Goal: Task Accomplishment & Management: Manage account settings

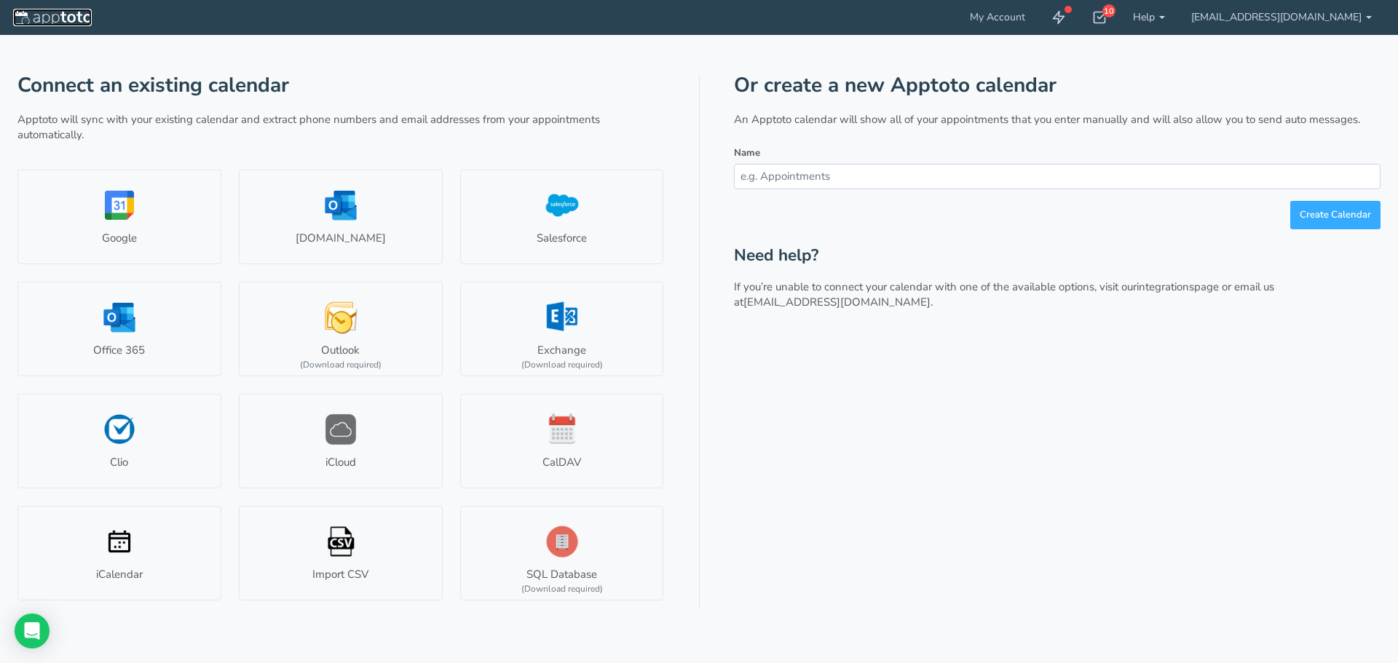
click at [74, 14] on img at bounding box center [52, 18] width 79 height 15
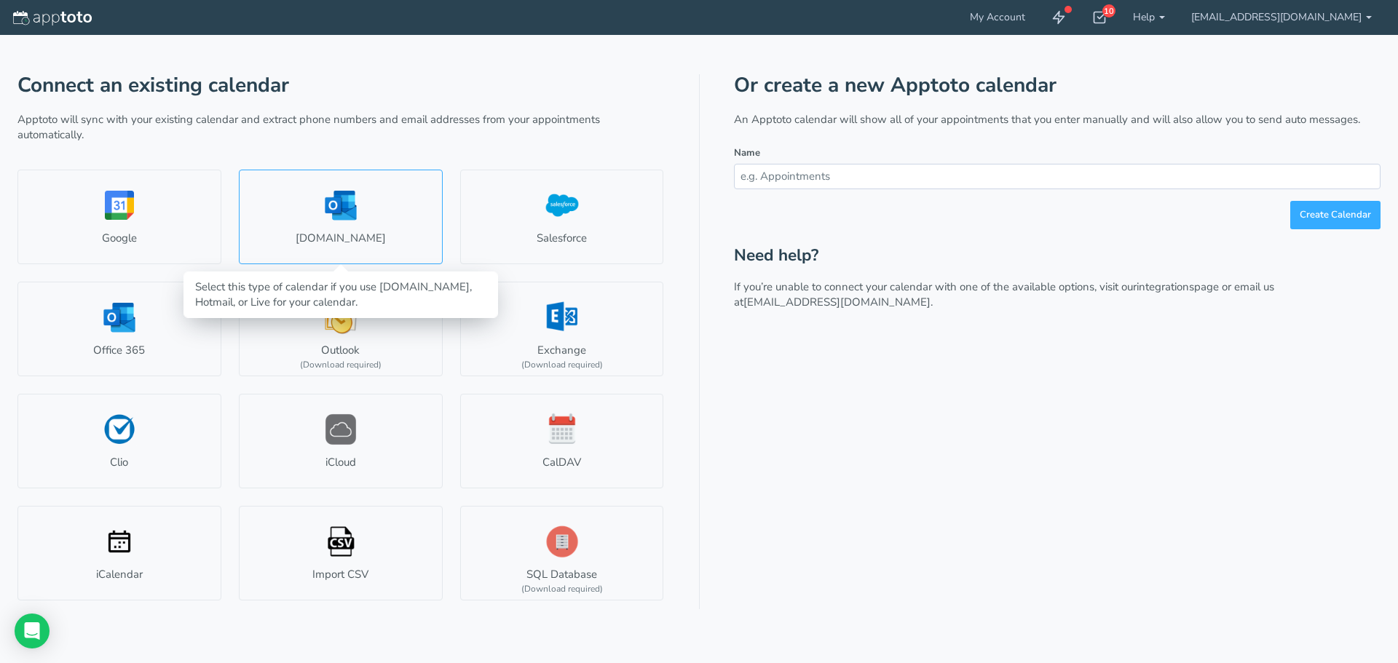
click at [356, 222] on link "[DOMAIN_NAME]" at bounding box center [341, 217] width 204 height 95
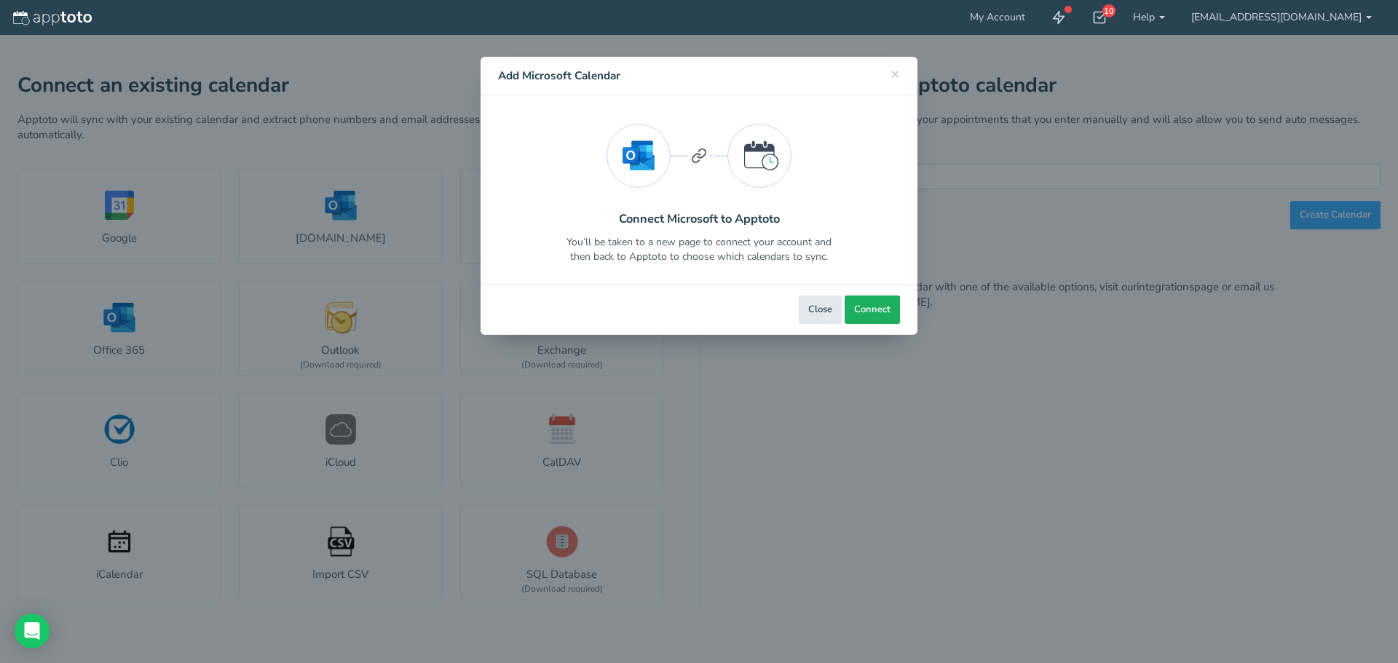
click at [868, 309] on span "Connect" at bounding box center [872, 310] width 36 height 14
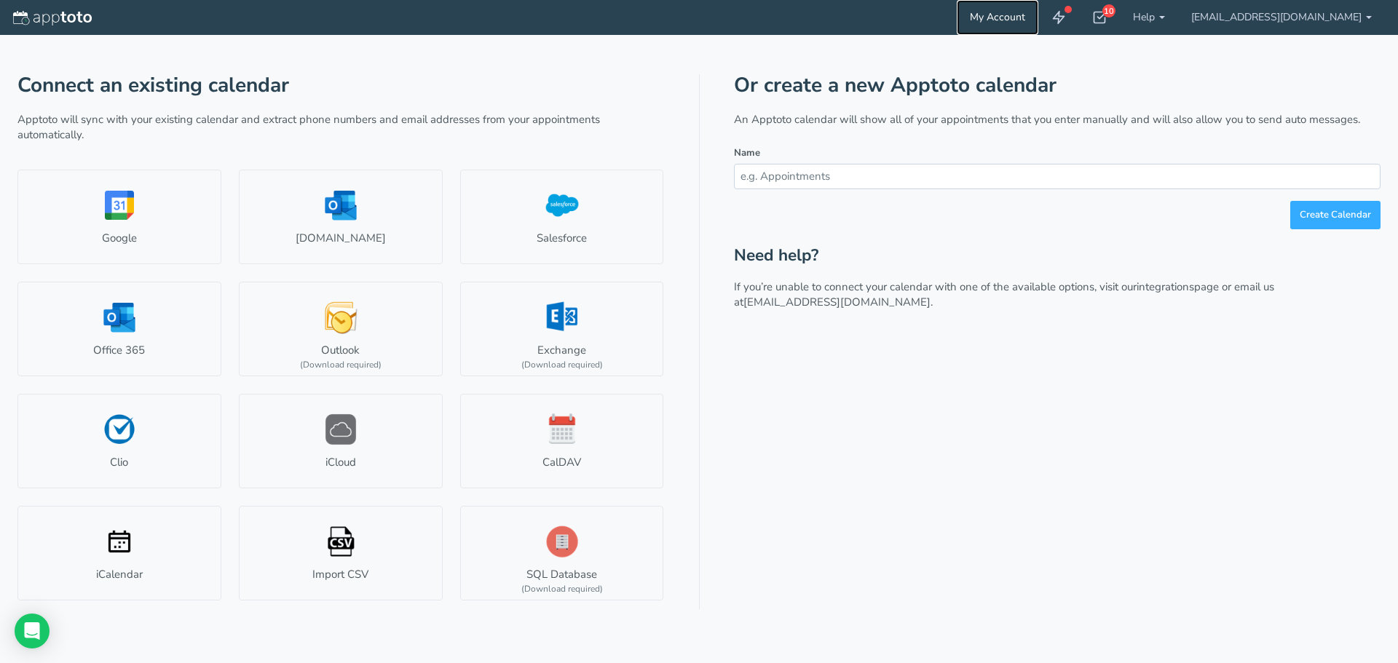
click at [1038, 22] on link "My Account" at bounding box center [998, 17] width 82 height 35
click at [1107, 14] on icon at bounding box center [1099, 17] width 15 height 15
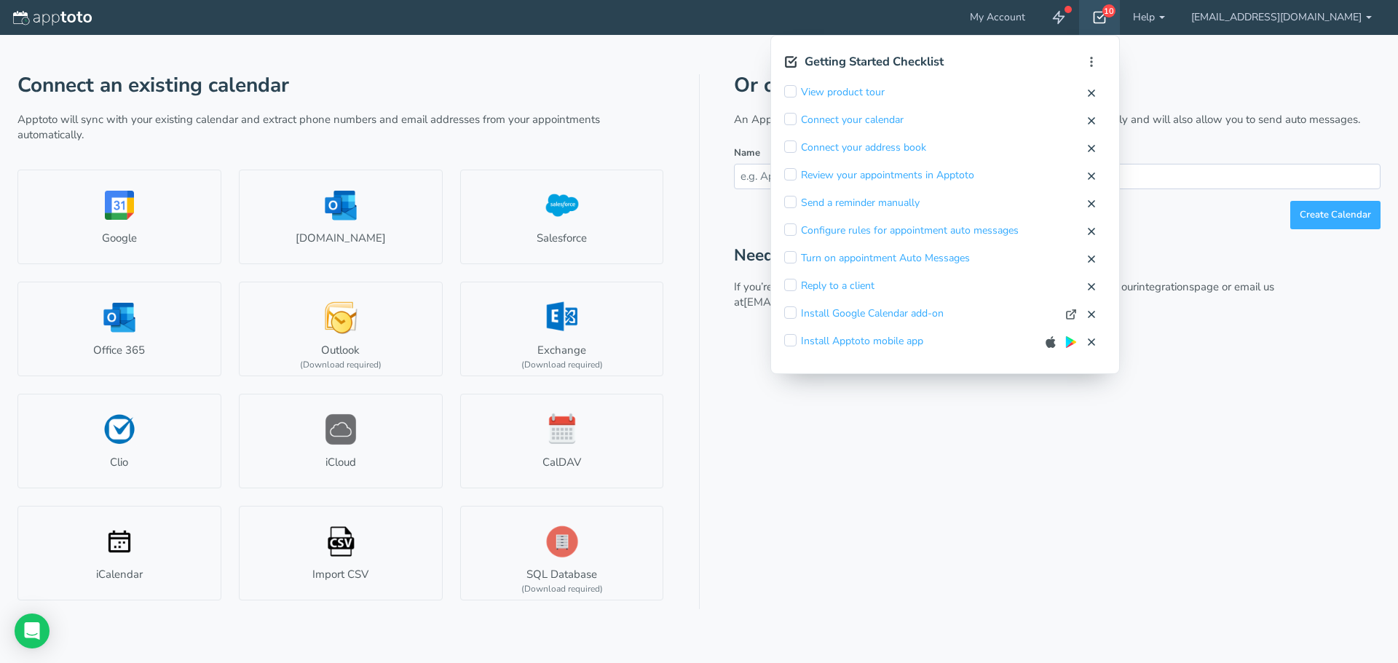
click at [1107, 20] on icon at bounding box center [1099, 17] width 15 height 15
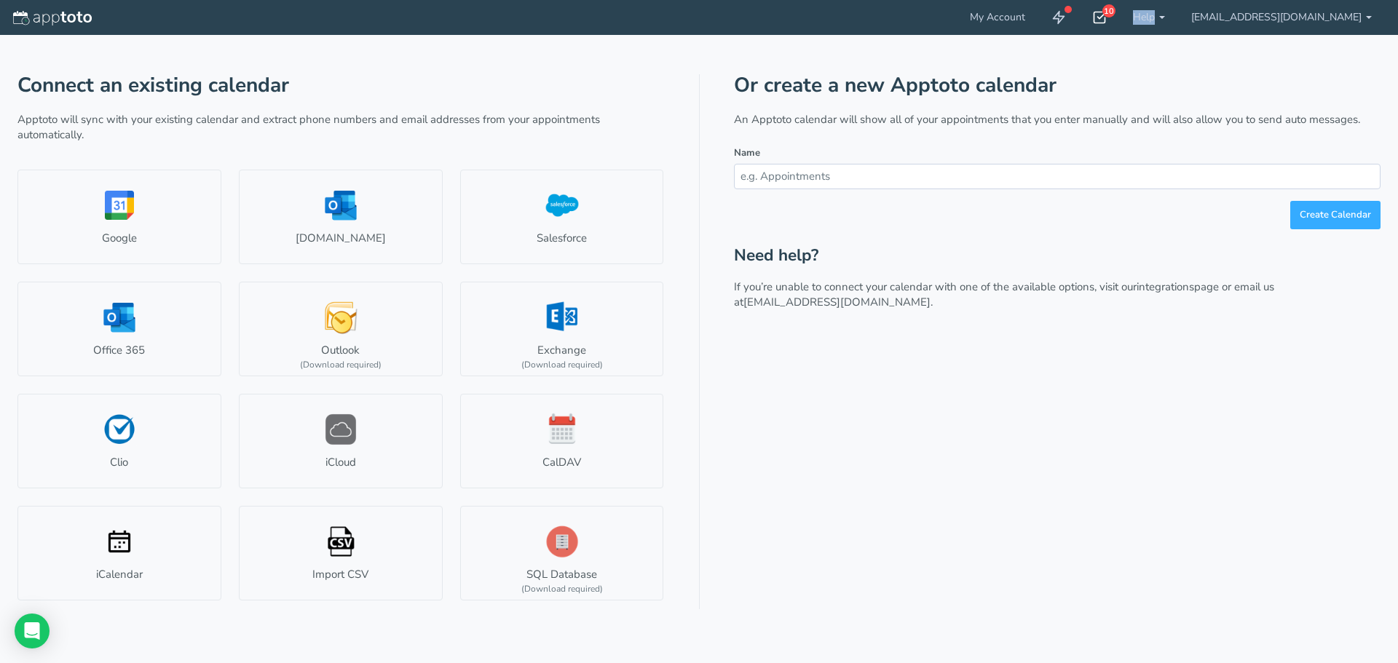
click at [1107, 20] on icon at bounding box center [1099, 17] width 15 height 15
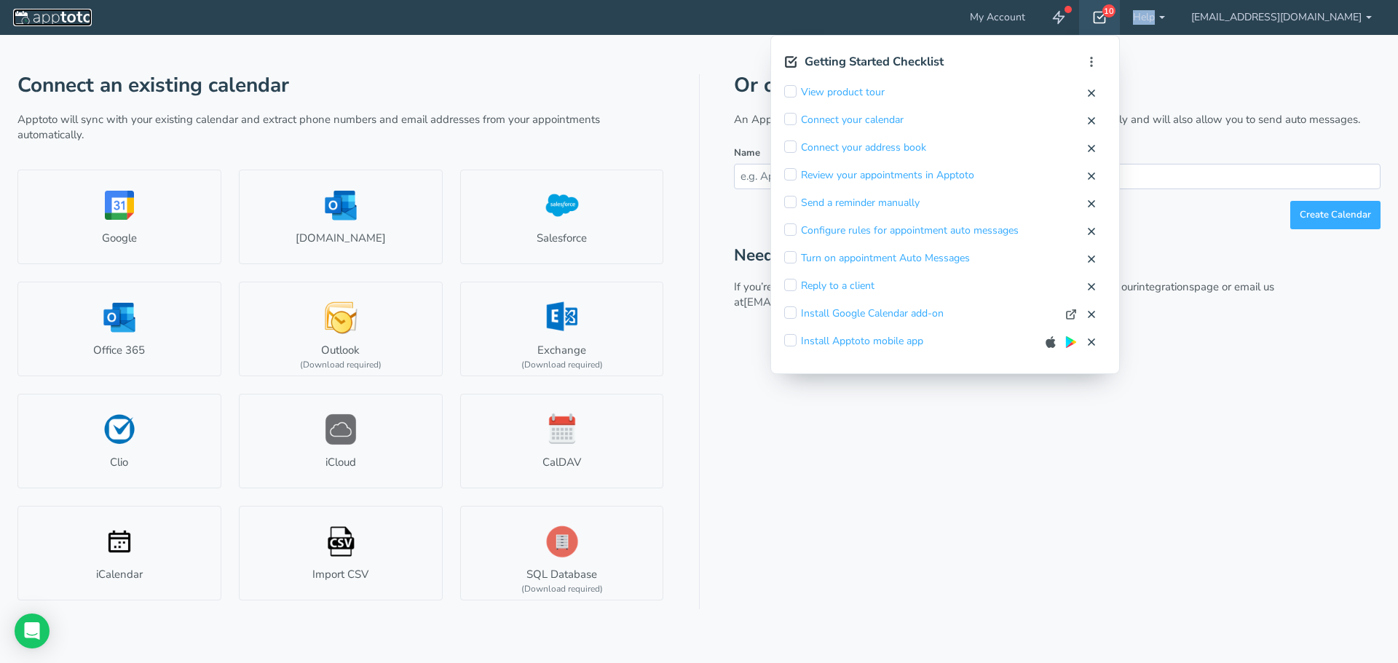
click at [58, 16] on img at bounding box center [52, 18] width 79 height 15
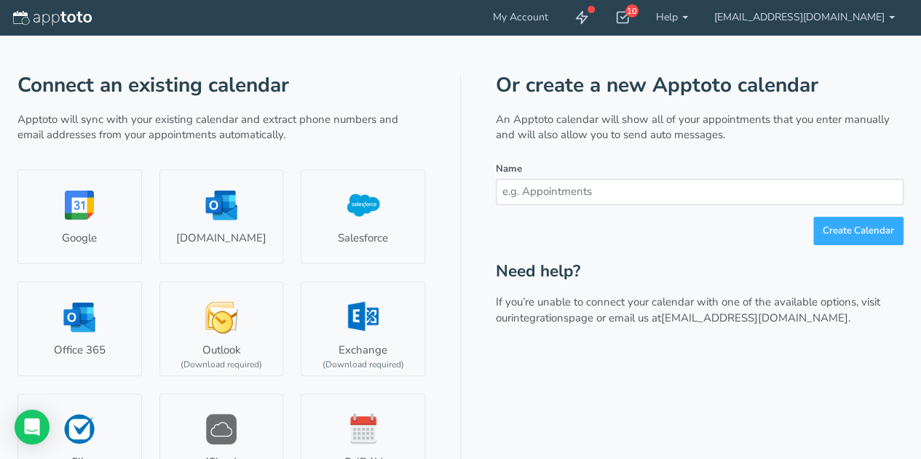
click at [523, 197] on input "text" at bounding box center [700, 191] width 408 height 25
type input "appointments"
click at [853, 226] on button "Create Calendar" at bounding box center [858, 231] width 90 height 28
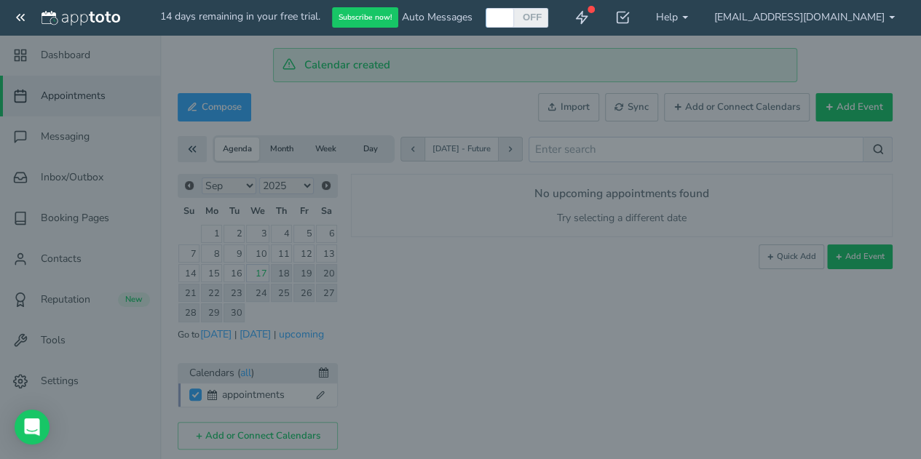
checkbox input "true"
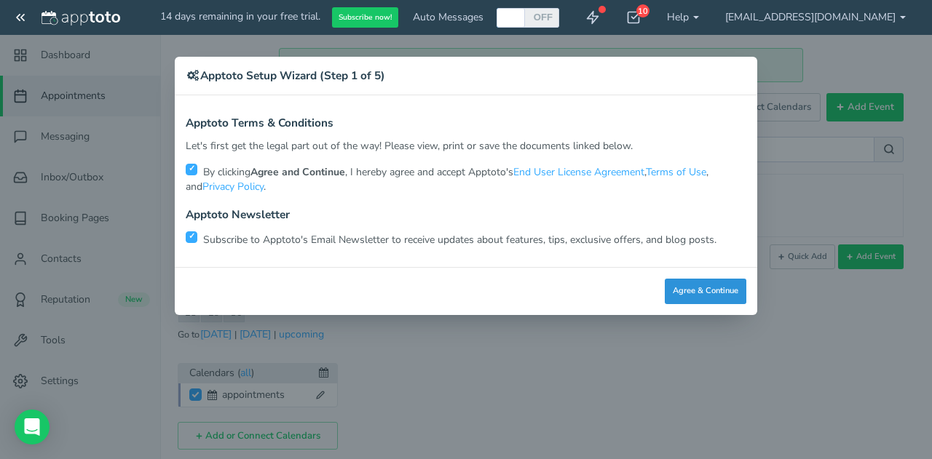
click at [732, 292] on button "Agree & Continue" at bounding box center [706, 291] width 82 height 25
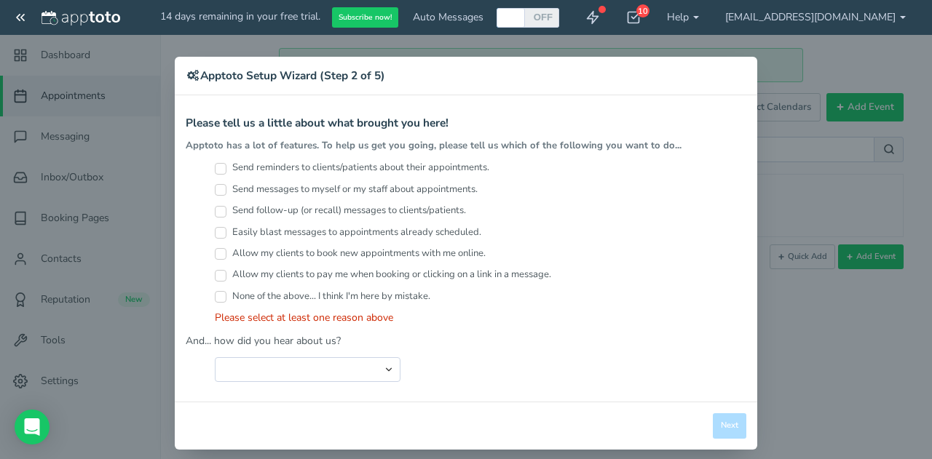
click at [215, 292] on input "None of the above... I think I'm here by mistake." at bounding box center [221, 297] width 12 height 12
checkbox input "true"
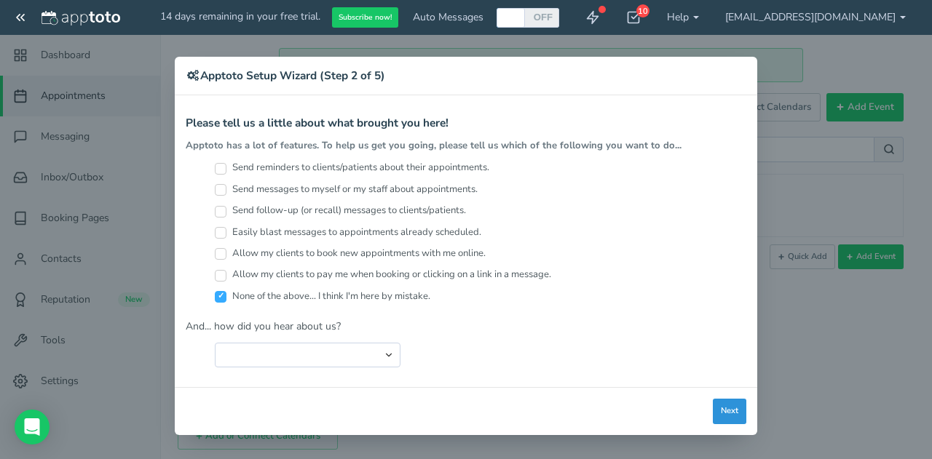
click at [731, 407] on button "Next" at bounding box center [729, 411] width 33 height 25
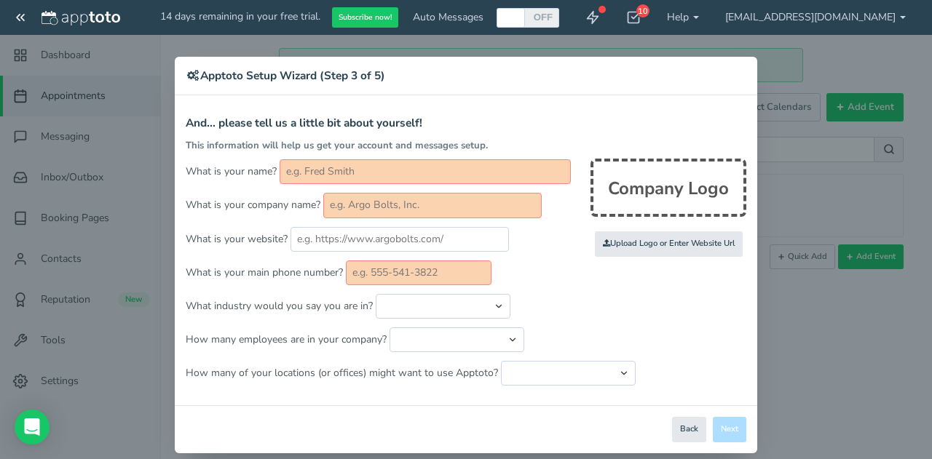
click at [346, 175] on input "text" at bounding box center [425, 171] width 291 height 25
click at [682, 417] on button "Back" at bounding box center [689, 429] width 34 height 25
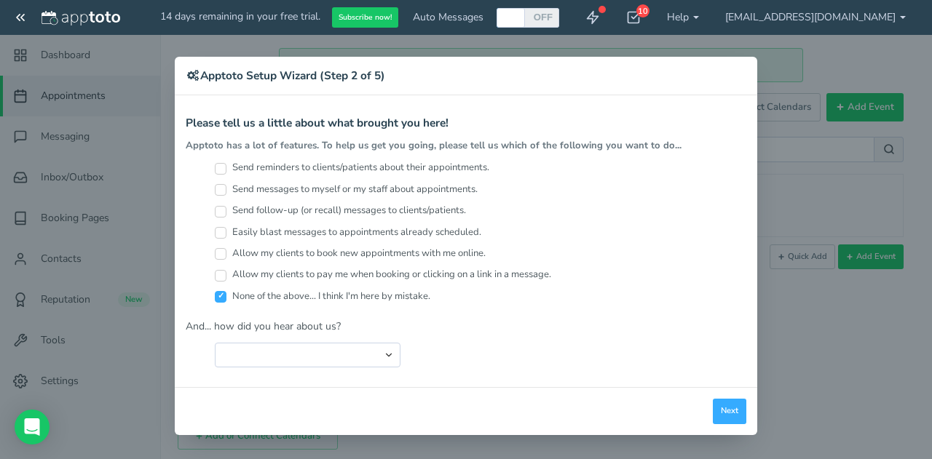
click at [226, 49] on div "× Apptoto Setup Wizard (Step 2 of 5) Apptoto Terms & Conditions Let's first get…" at bounding box center [466, 229] width 932 height 459
click at [725, 71] on h4 "Apptoto Setup Wizard (Step 2 of 5)" at bounding box center [466, 76] width 561 height 16
click at [846, 363] on div "× Apptoto Setup Wizard (Step 2 of 5) Apptoto Terms & Conditions Let's first get…" at bounding box center [466, 229] width 932 height 459
click at [282, 15] on div "× Apptoto Setup Wizard (Step 2 of 5) Apptoto Terms & Conditions Let's first get…" at bounding box center [466, 229] width 932 height 459
click at [31, 419] on div "Open Intercom Messenger" at bounding box center [32, 427] width 39 height 39
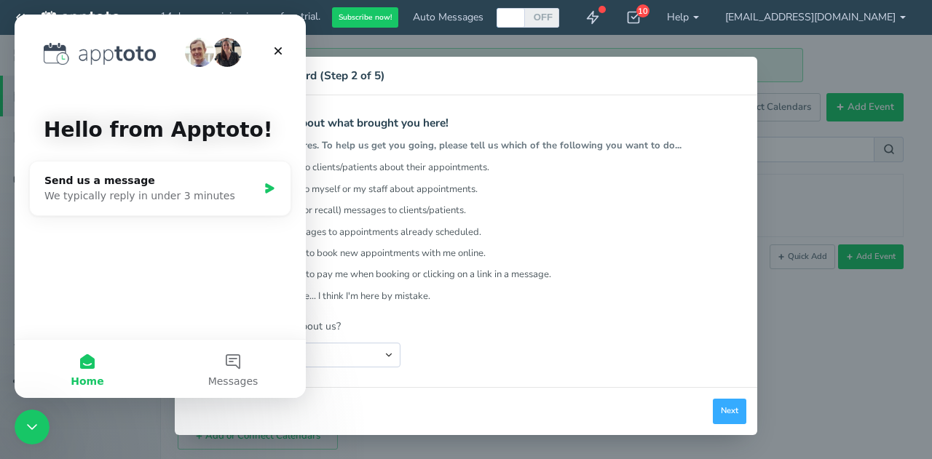
click at [834, 393] on div "× Apptoto Setup Wizard (Step 2 of 5) Apptoto Terms & Conditions Let's first get…" at bounding box center [466, 229] width 932 height 459
click at [276, 52] on icon "Close" at bounding box center [278, 51] width 8 height 8
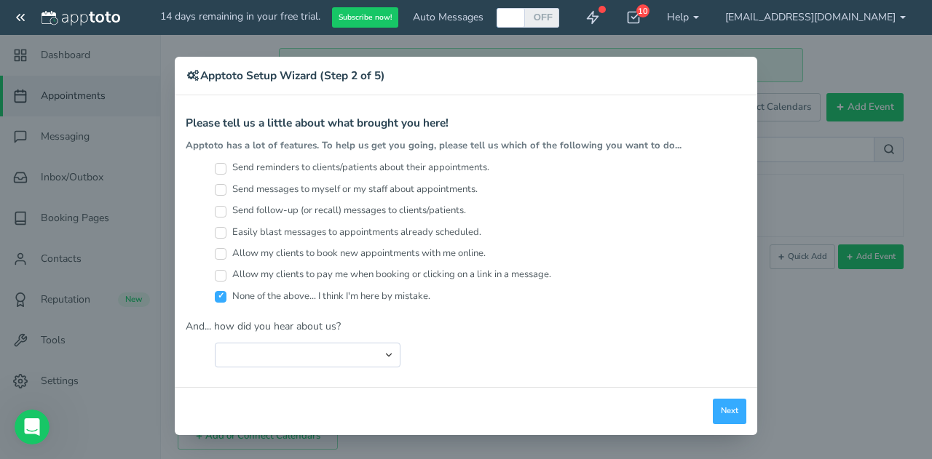
click at [25, 15] on div "× Apptoto Setup Wizard (Step 2 of 5) Apptoto Terms & Conditions Let's first get…" at bounding box center [466, 229] width 932 height 459
click at [23, 15] on div "× Apptoto Setup Wizard (Step 2 of 5) Apptoto Terms & Conditions Let's first get…" at bounding box center [466, 229] width 932 height 459
click at [734, 400] on button "Next" at bounding box center [729, 411] width 33 height 25
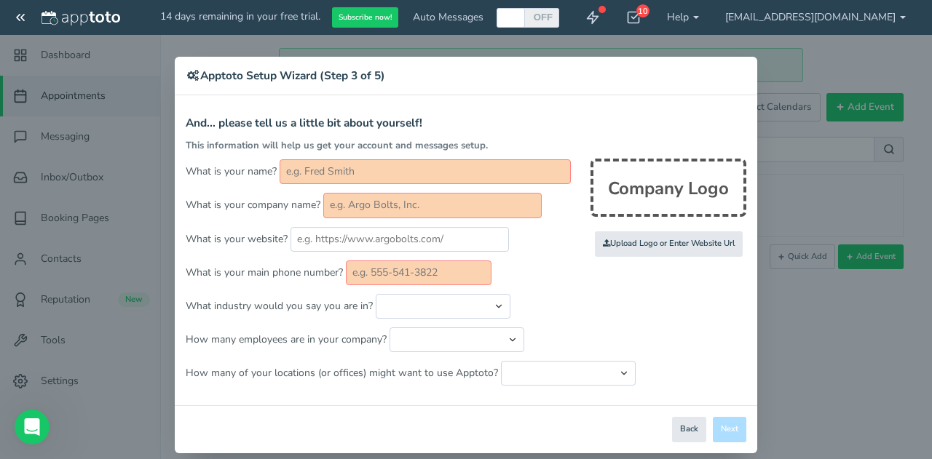
click at [724, 419] on div "Close Logout Cancel Back Saving! Save Done Next Agree & Continue" at bounding box center [466, 429] width 582 height 48
click at [531, 369] on select "Just one location 2 3 4 5 6 to 10 11 to 25 26 to 50 More than 50" at bounding box center [568, 373] width 135 height 25
drag, startPoint x: 662, startPoint y: 332, endPoint x: 593, endPoint y: 315, distance: 71.9
click at [662, 331] on p "How many employees are in your company? Just me 1 to 5 6 to 10 11 to 25 26 to 5…" at bounding box center [466, 340] width 561 height 25
